Goal: Find specific page/section: Find specific page/section

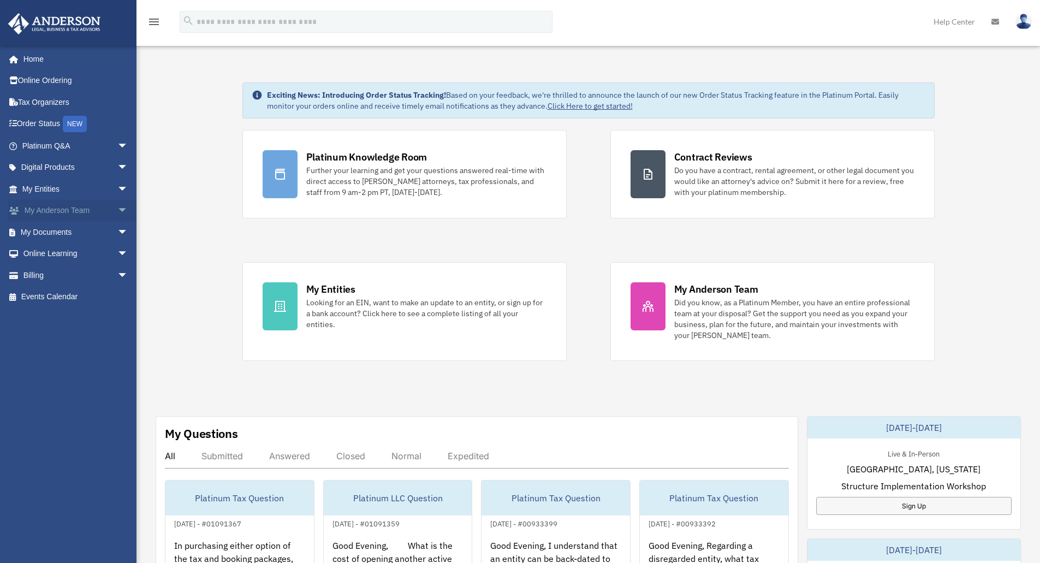
click at [117, 209] on span "arrow_drop_down" at bounding box center [128, 211] width 22 height 22
click at [119, 208] on span "arrow_drop_up" at bounding box center [128, 211] width 22 height 22
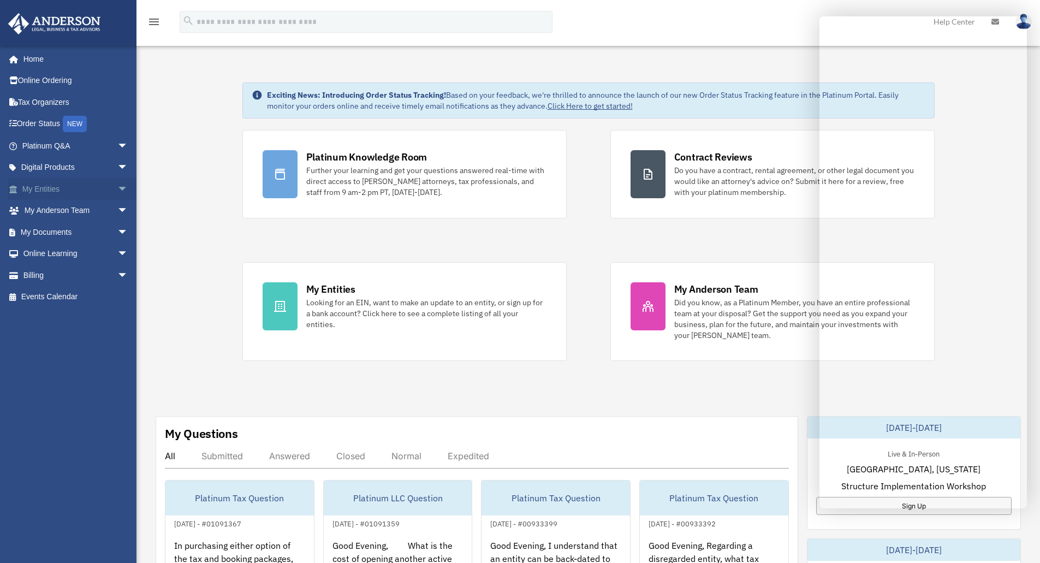
click at [117, 187] on span "arrow_drop_down" at bounding box center [128, 189] width 22 height 22
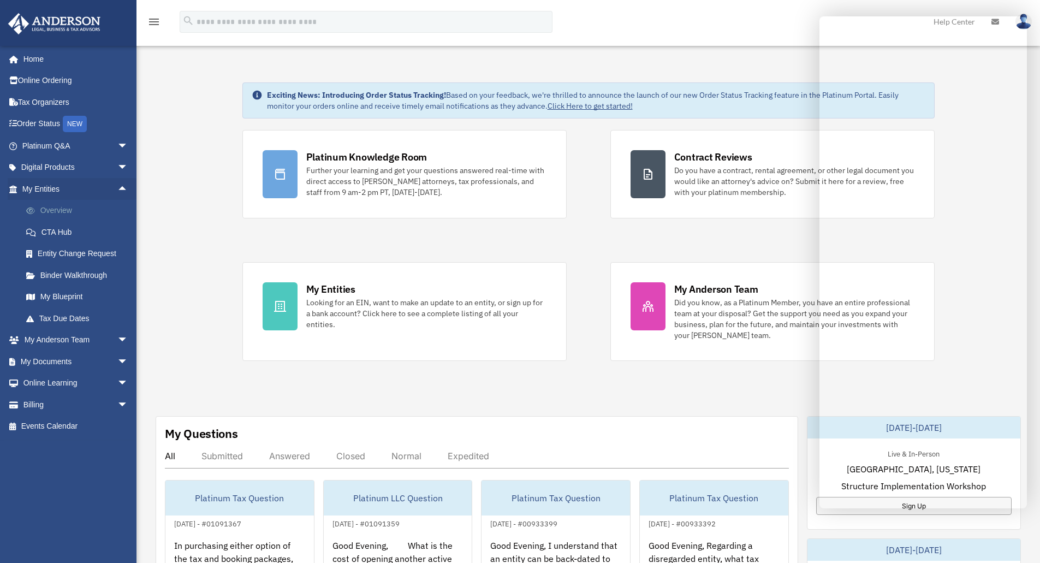
click at [60, 210] on link "Overview" at bounding box center [79, 211] width 129 height 22
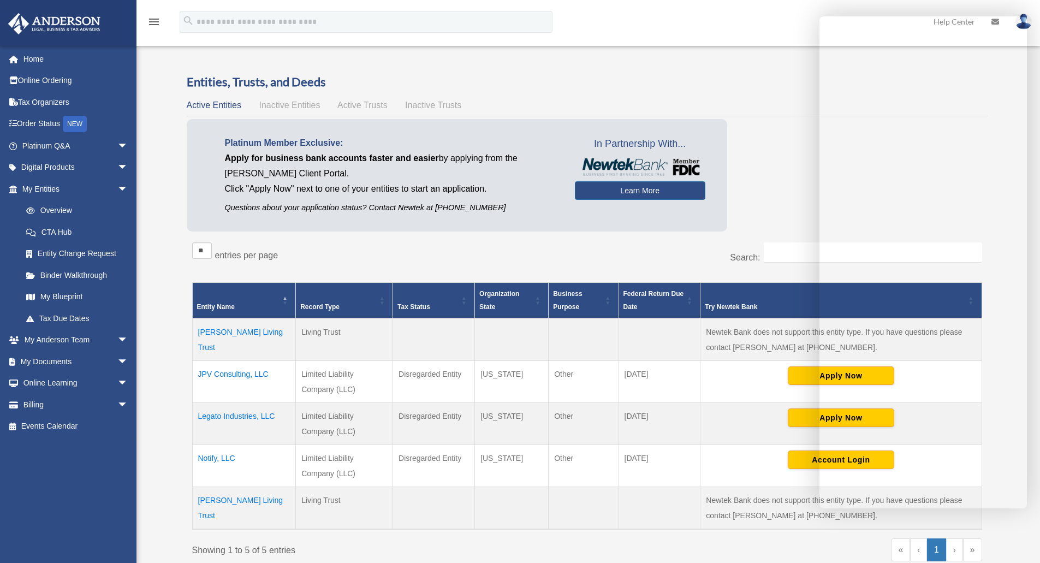
click at [236, 374] on td "JPV Consulting, LLC" at bounding box center [244, 382] width 104 height 42
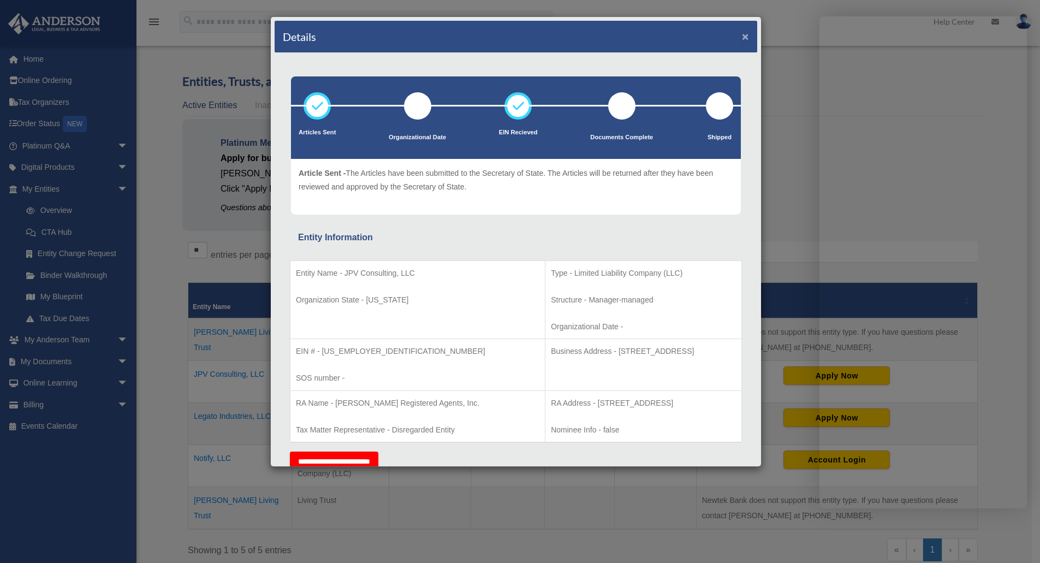
click at [742, 36] on button "×" at bounding box center [745, 36] width 7 height 11
